Goal: Task Accomplishment & Management: Complete application form

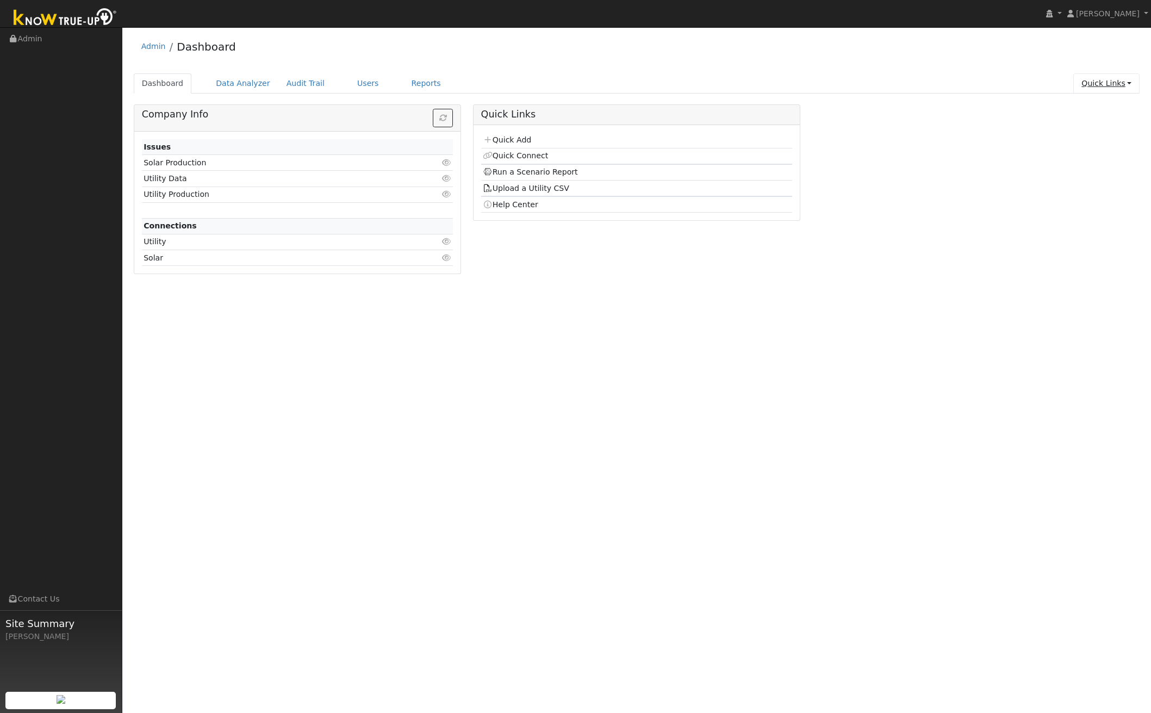
click at [1116, 82] on link "Quick Links" at bounding box center [1107, 83] width 66 height 20
click at [1102, 109] on link "Quick Add" at bounding box center [1085, 106] width 110 height 15
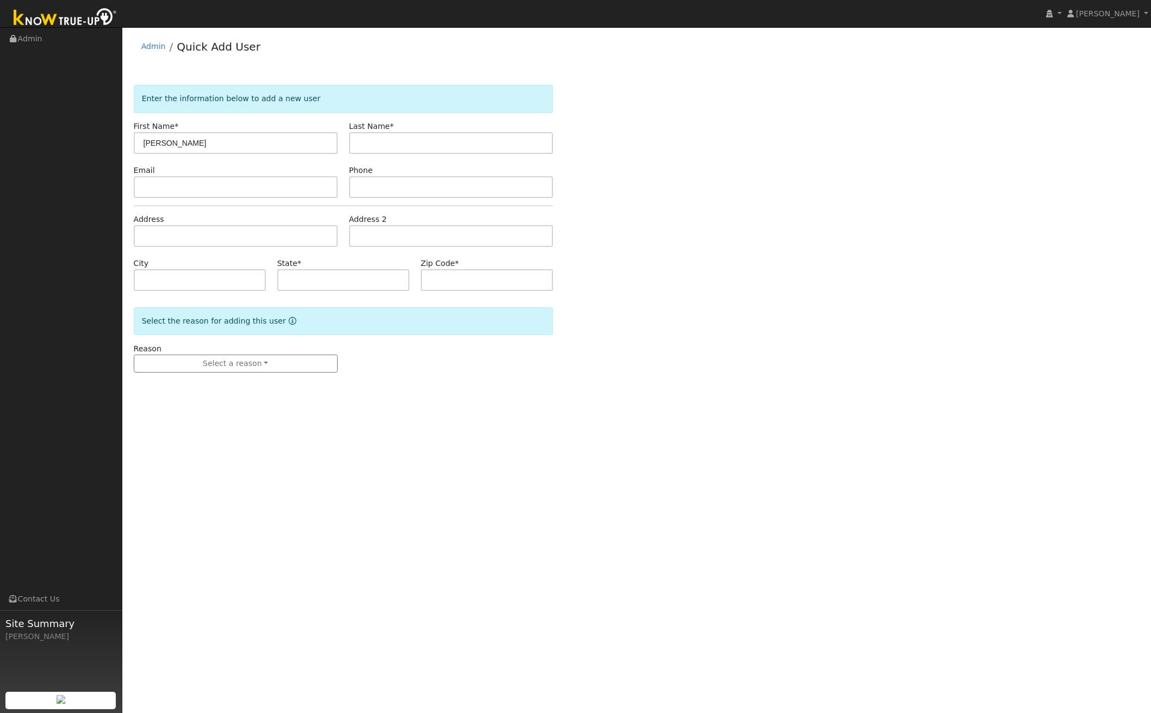
type input "[PERSON_NAME]"
click at [234, 184] on input "text" at bounding box center [236, 187] width 204 height 22
click at [235, 264] on body "installed [PERSON_NAME] [PERSON_NAME] Profile My Company Help Center Terms Of S…" at bounding box center [575, 370] width 1151 height 686
click at [225, 238] on input "1776 panettah" at bounding box center [236, 236] width 204 height 22
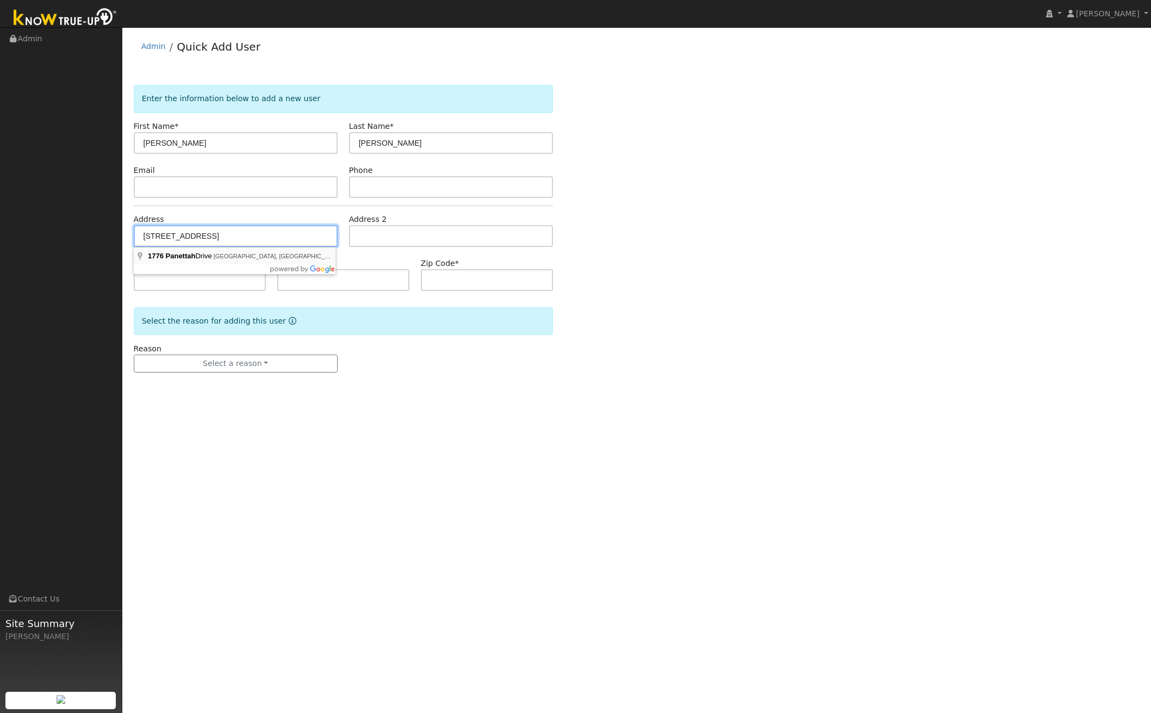
type input "[STREET_ADDRESS]"
type input "Alpine"
type input "CA"
type input "91901"
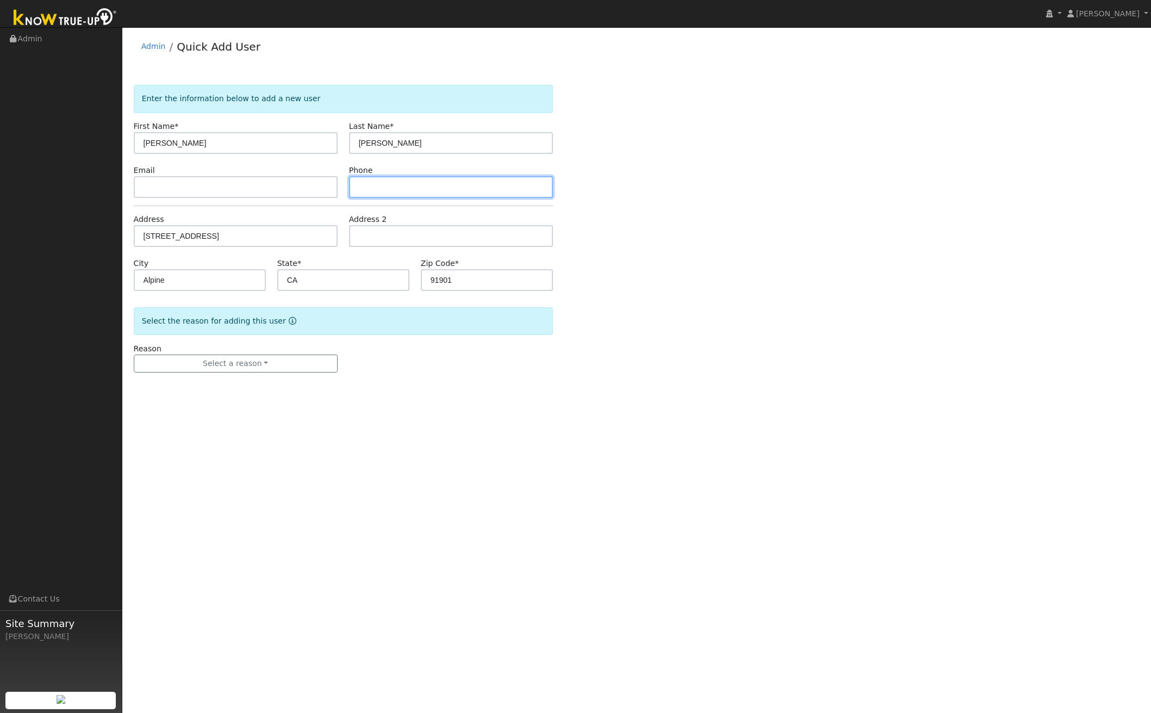
click at [370, 191] on input "text" at bounding box center [451, 187] width 204 height 22
paste input "619.971.8205"
type input "619.971.8205"
click at [206, 179] on input "text" at bounding box center [236, 187] width 204 height 22
paste input "[EMAIL_ADDRESS][DOMAIN_NAME]"
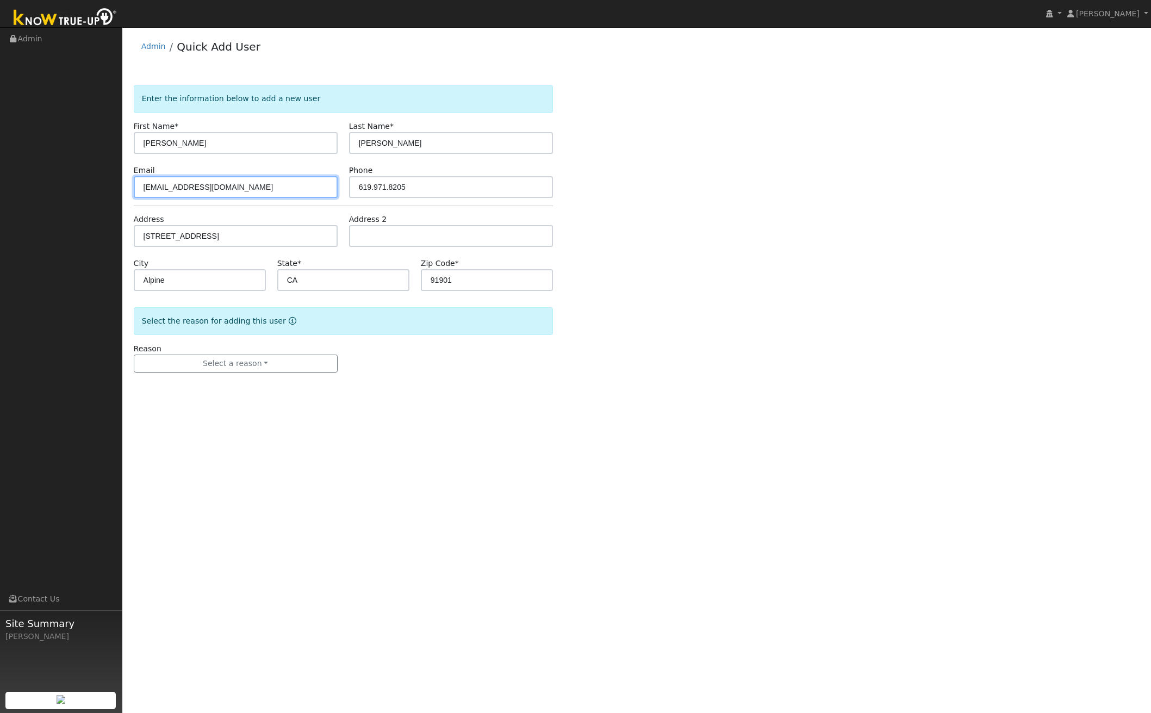
type input "[EMAIL_ADDRESS][DOMAIN_NAME]"
click at [427, 382] on form "Enter the information below to add a new user First Name * [PERSON_NAME] Last N…" at bounding box center [343, 239] width 419 height 309
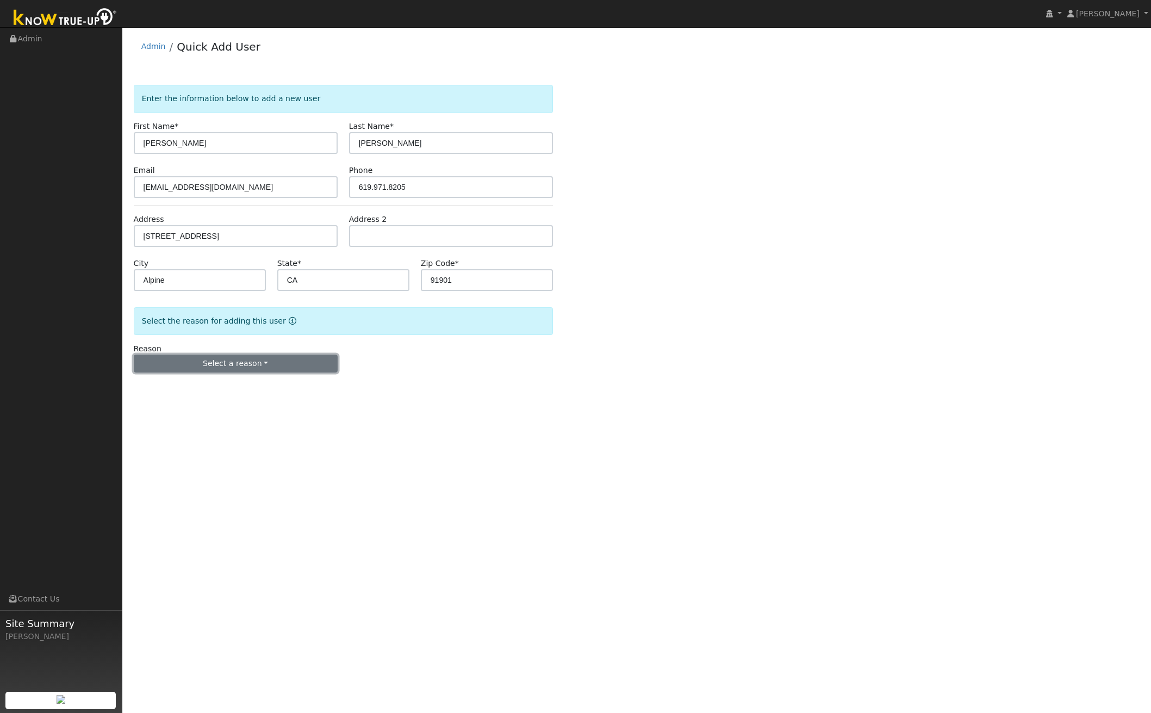
click at [275, 367] on button "Select a reason" at bounding box center [236, 364] width 204 height 18
click at [220, 385] on link "New lead" at bounding box center [194, 386] width 120 height 15
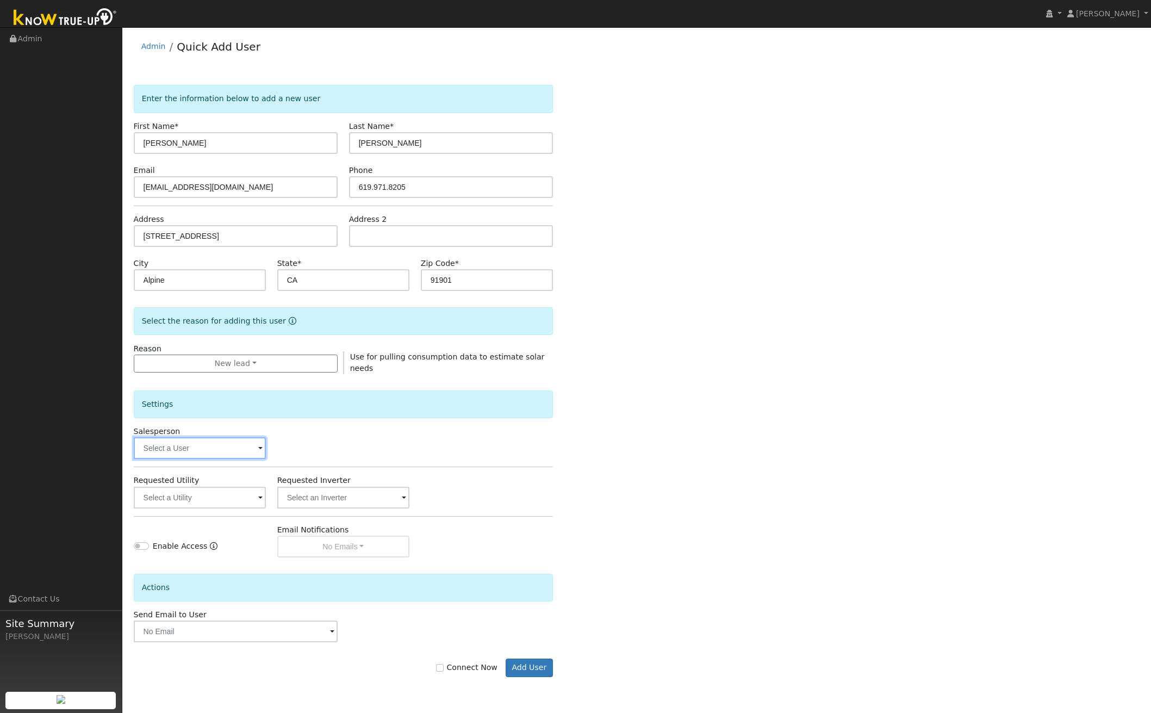
click at [197, 447] on input "text" at bounding box center [200, 448] width 132 height 22
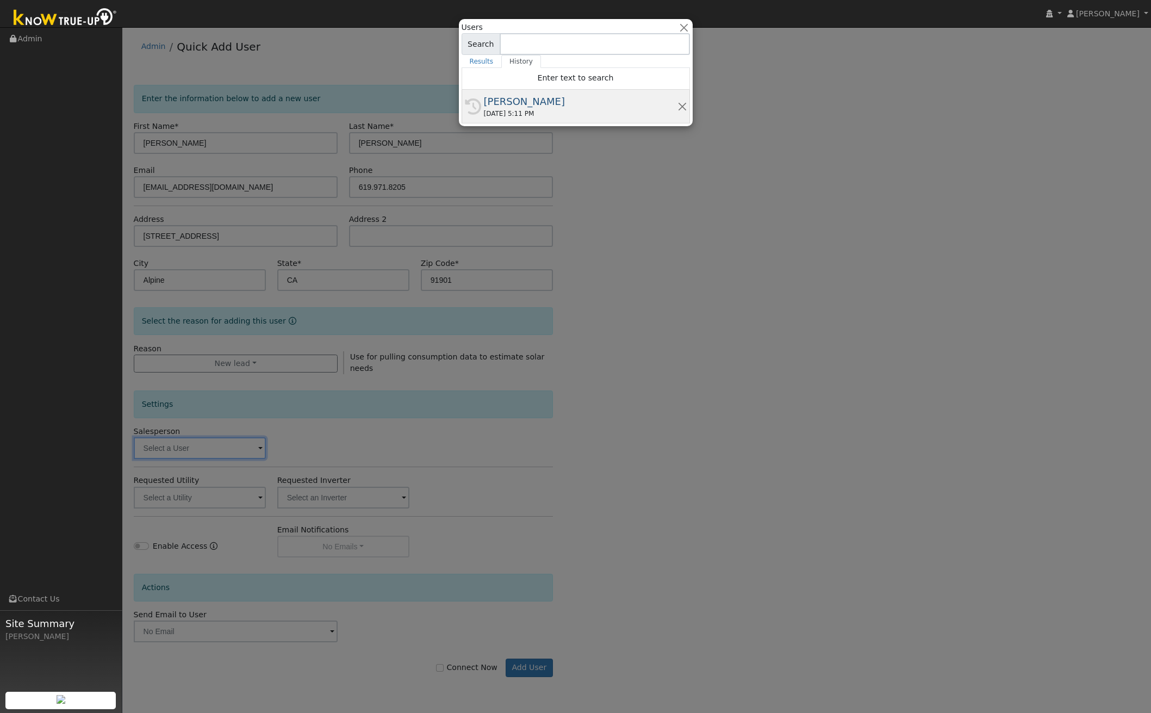
click at [519, 98] on div "[PERSON_NAME]" at bounding box center [581, 101] width 194 height 15
type input "[PERSON_NAME]"
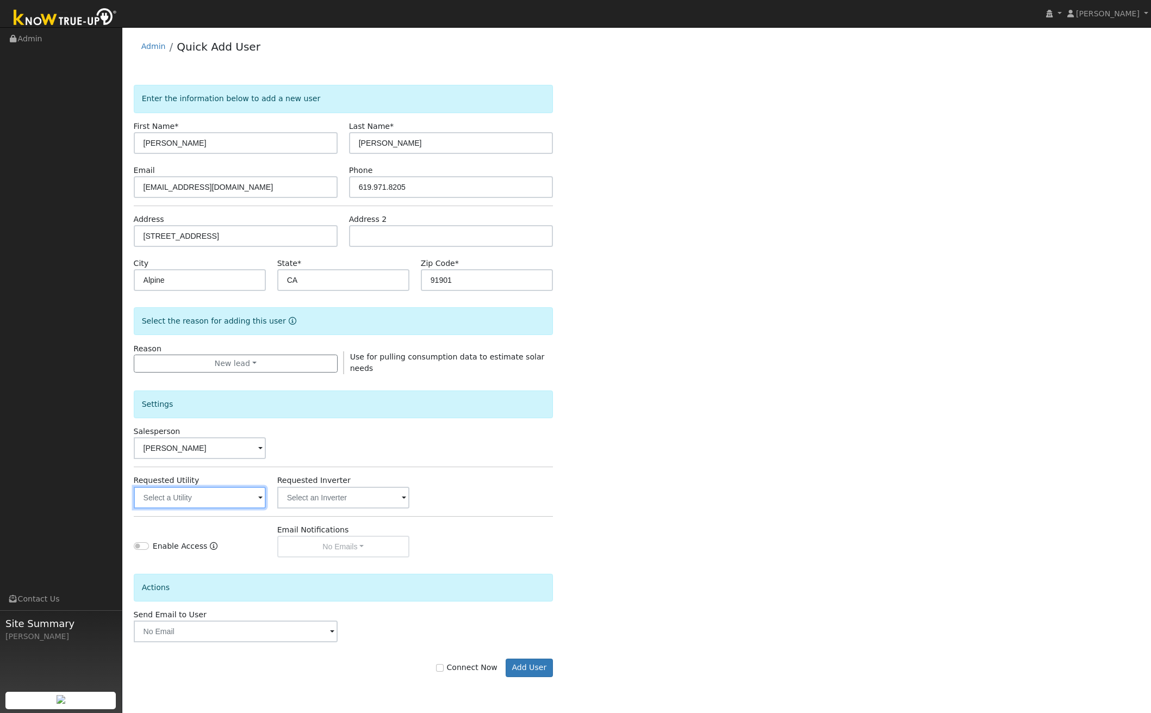
click at [215, 500] on input "text" at bounding box center [200, 498] width 132 height 22
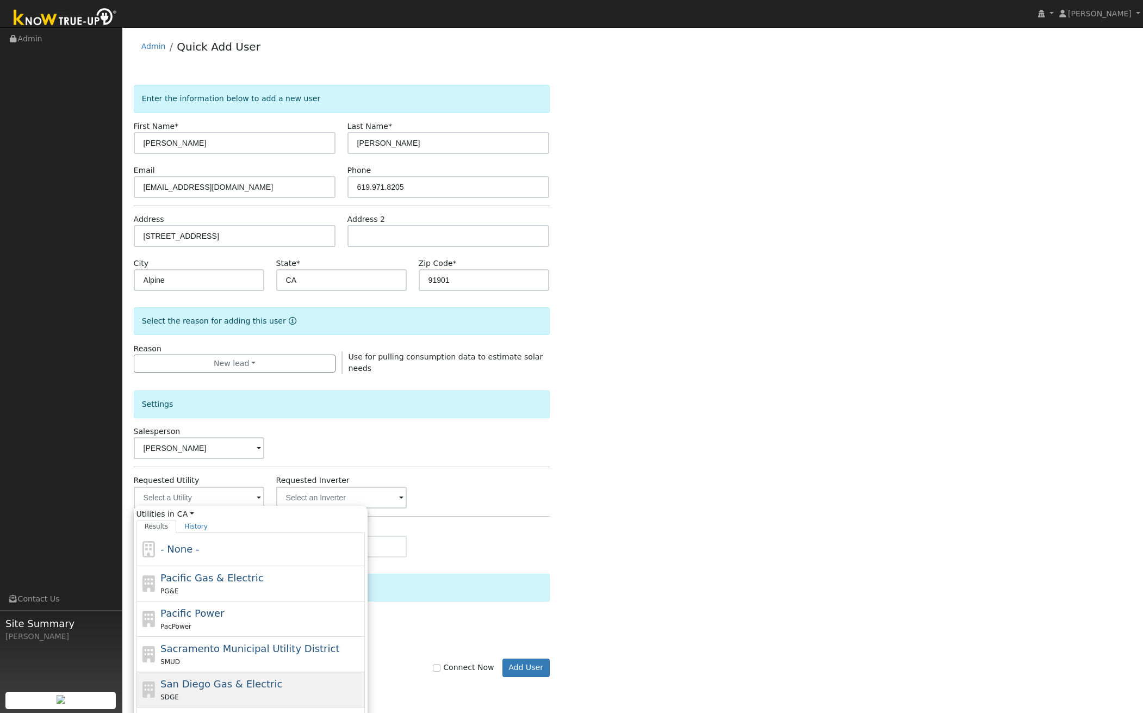
click at [237, 679] on span "San Diego Gas & Electric" at bounding box center [221, 683] width 122 height 11
type input "San Diego Gas & Electric"
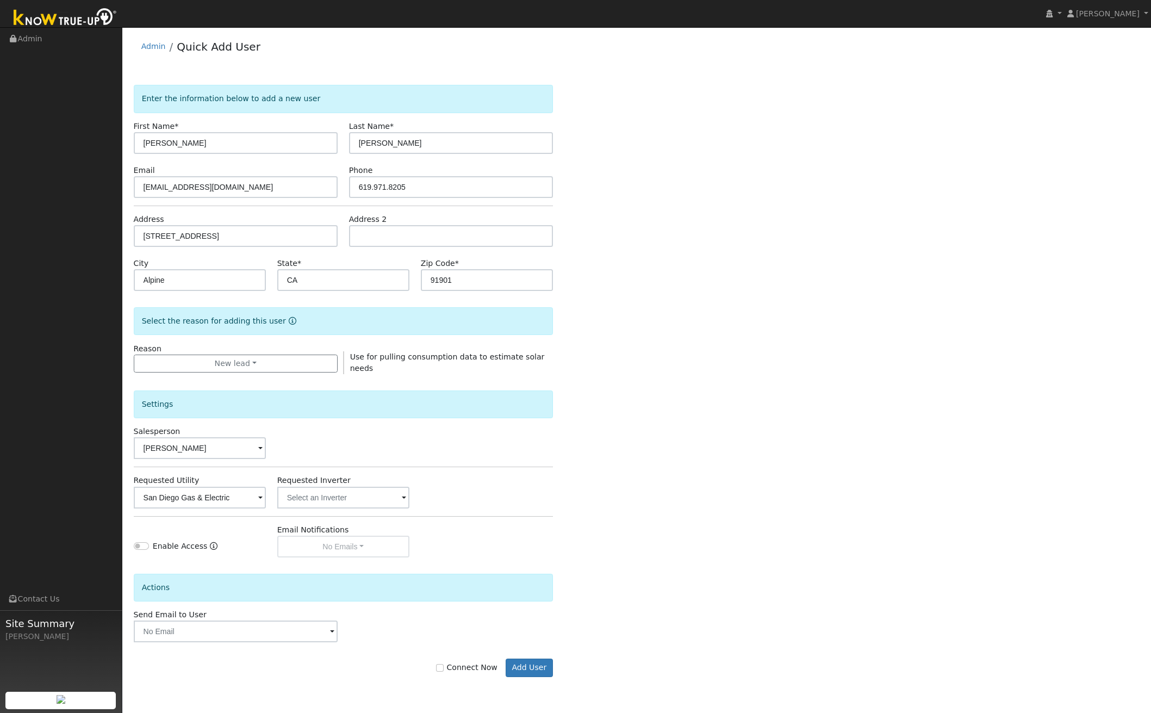
click at [634, 482] on div "Enter the information below to add a new user First Name * [PERSON_NAME] Last N…" at bounding box center [637, 392] width 1007 height 614
click at [141, 544] on input "Enable Access" at bounding box center [141, 546] width 15 height 8
checkbox input "true"
click at [350, 548] on button "No Emails" at bounding box center [343, 547] width 132 height 22
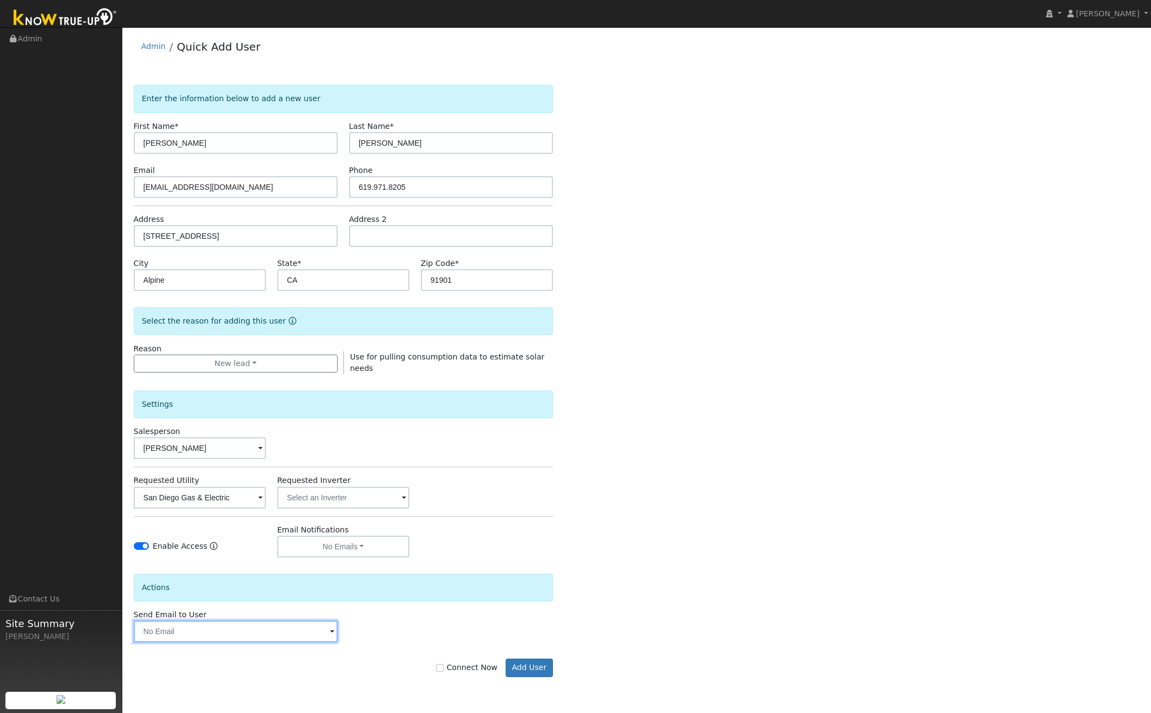
click at [305, 639] on input "text" at bounding box center [236, 632] width 204 height 22
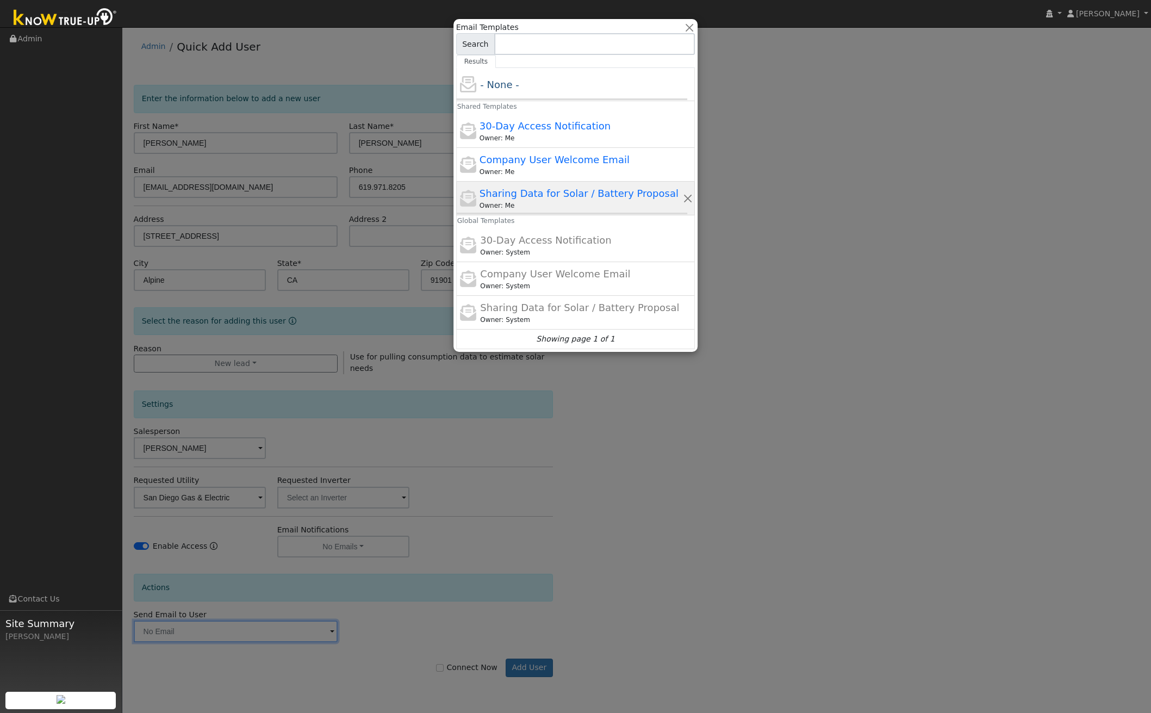
click at [630, 193] on span "Sharing Data for Solar / Battery Proposal" at bounding box center [579, 193] width 199 height 11
type input "Sharing Data for Solar / Battery Proposal"
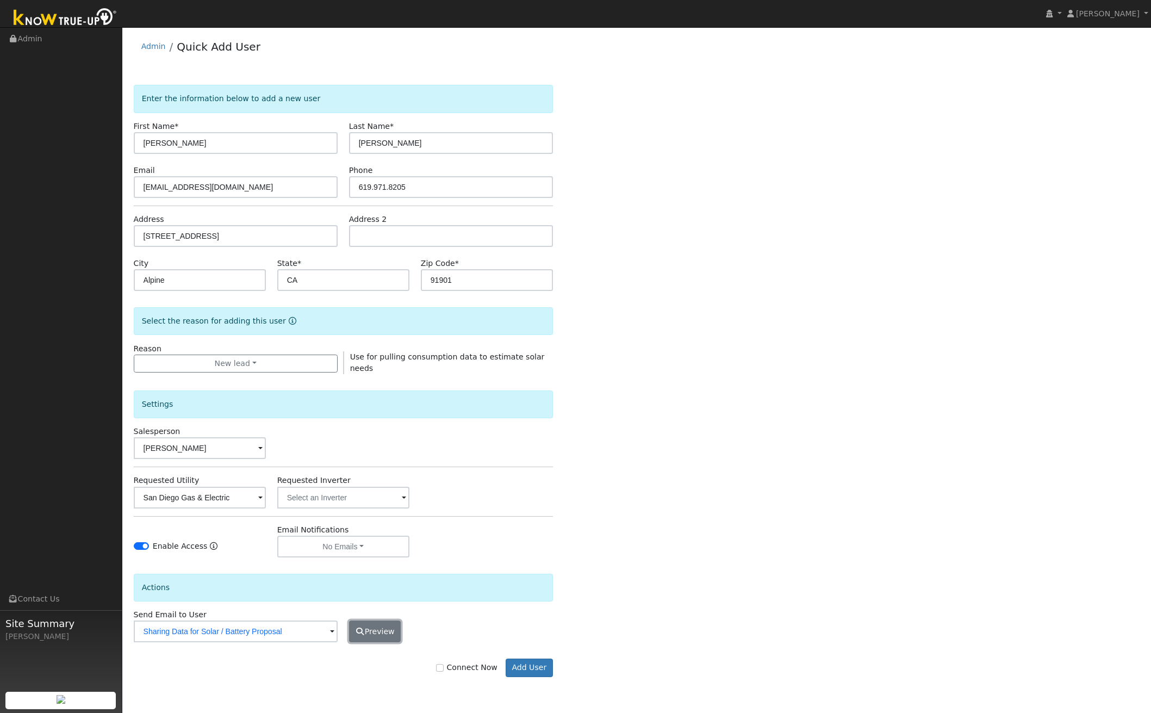
click at [384, 637] on button "Preview" at bounding box center [375, 632] width 52 height 22
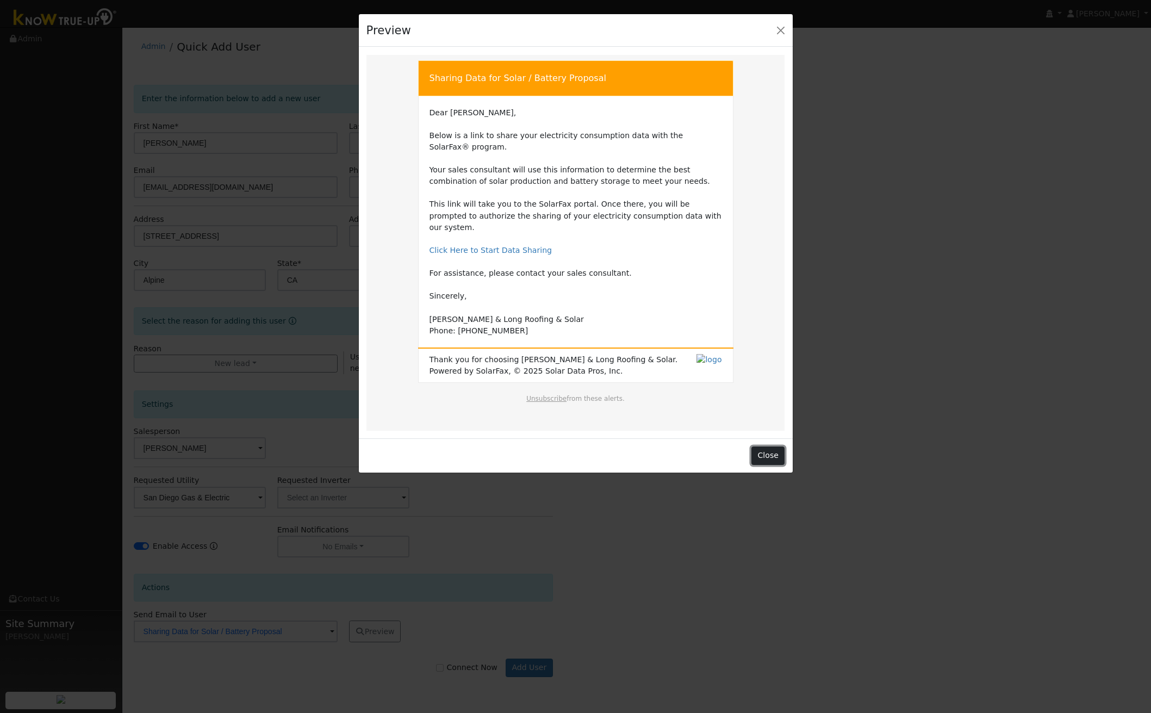
click at [775, 447] on button "Close" at bounding box center [768, 456] width 33 height 18
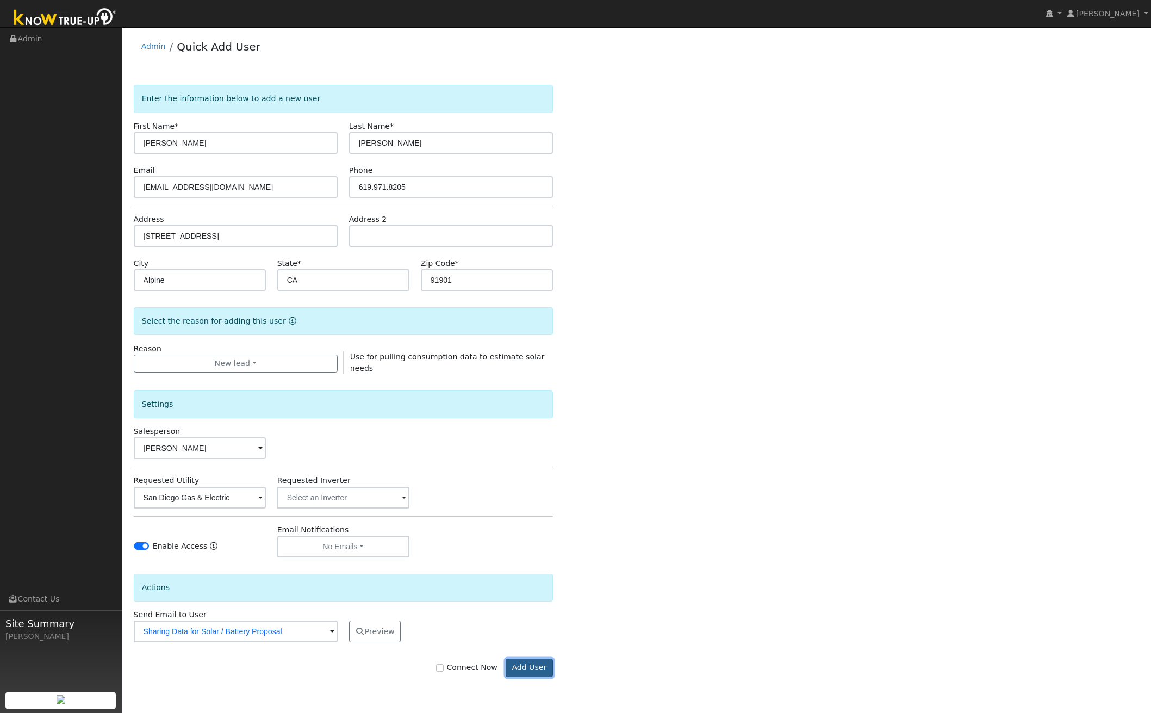
click at [534, 670] on button "Add User" at bounding box center [529, 668] width 47 height 18
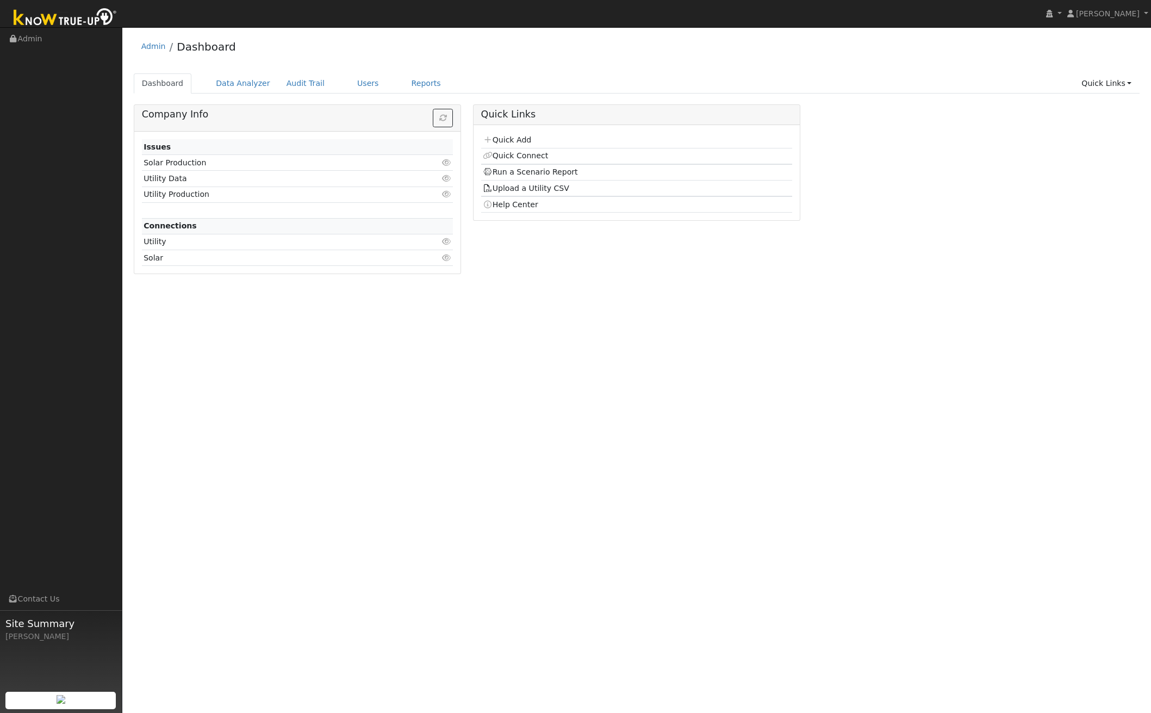
click at [563, 442] on div "User Profile First name Last name Email Email Notifications No Emails No Emails…" at bounding box center [636, 370] width 1029 height 686
